Goal: Transaction & Acquisition: Download file/media

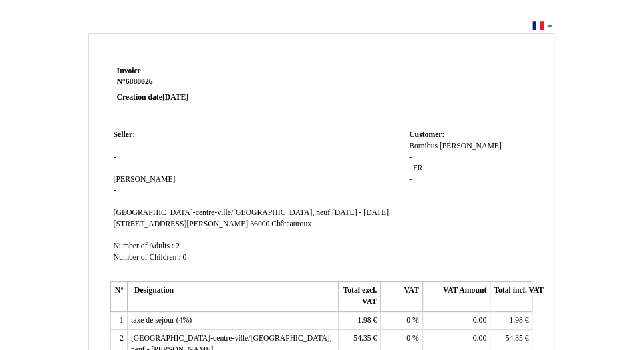
click at [318, 187] on td "Seller: Seller: - - - - - [PERSON_NAME][GEOGRAPHIC_DATA]-centre-ville/[GEOGRAPH…" at bounding box center [257, 202] width 295 height 152
click at [277, 68] on td "Invoice Invoice N° 6880026 6880026 Creation date [DATE]" at bounding box center [194, 95] width 169 height 64
click at [267, 96] on p "Invoice Invoice N° 6880026 6880026 Creation date [DATE]" at bounding box center [196, 84] width 159 height 37
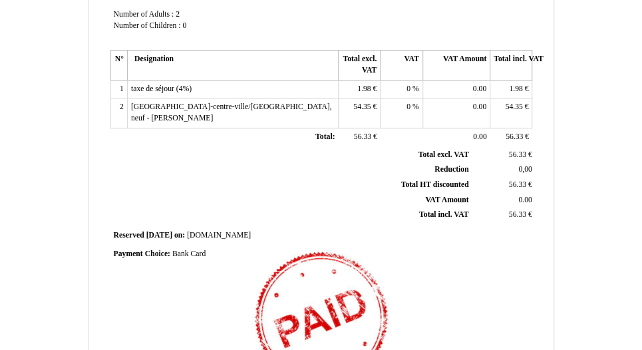
scroll to position [431, 0]
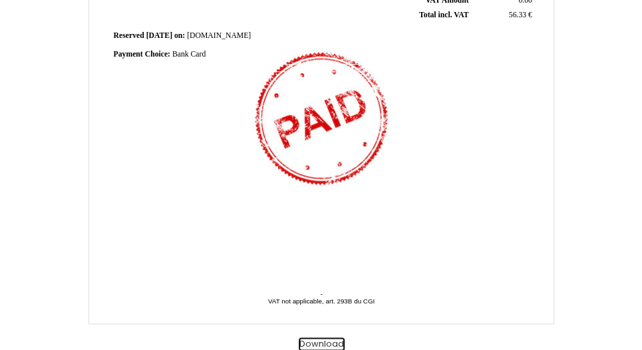
click at [320, 340] on button "Download" at bounding box center [322, 344] width 46 height 14
